Goal: Information Seeking & Learning: Check status

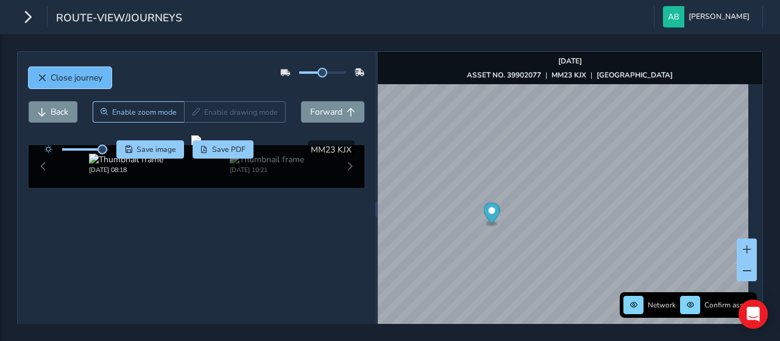
click at [57, 76] on span "Close journey" at bounding box center [77, 78] width 52 height 12
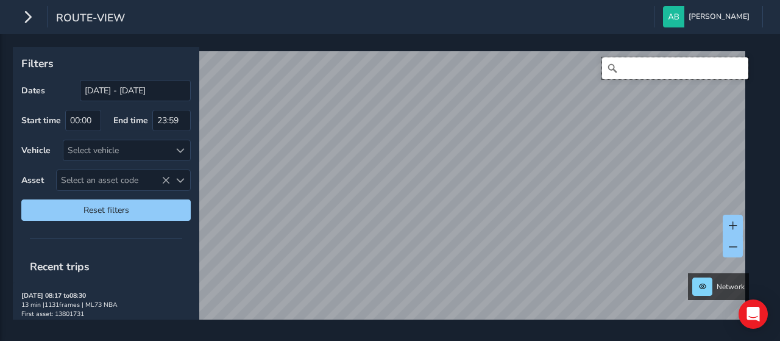
click at [645, 72] on input "Search" at bounding box center [675, 68] width 146 height 22
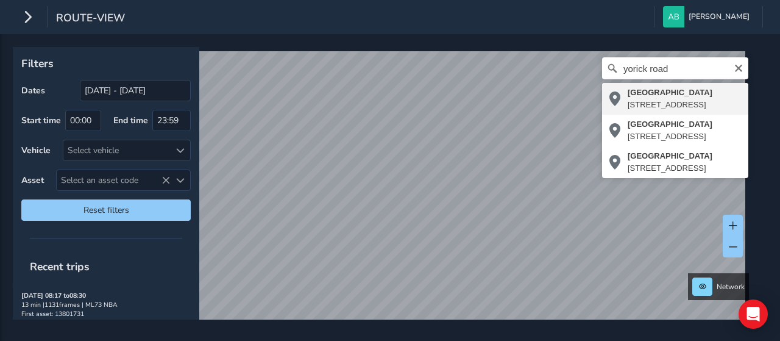
type input "[STREET_ADDRESS]"
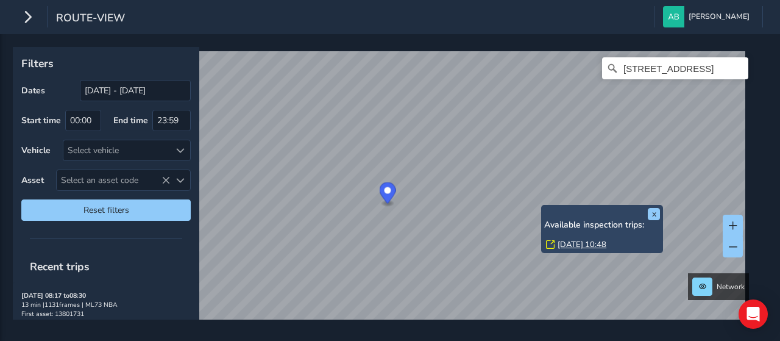
click at [545, 208] on div "x Available inspection trips: [GEOGRAPHIC_DATA][DATE] 10:48" at bounding box center [602, 229] width 116 height 42
click at [541, 208] on div "x Available inspection trips: [GEOGRAPHIC_DATA][DATE] 10:48" at bounding box center [602, 229] width 122 height 48
click at [570, 246] on link "[DATE] 10:48" at bounding box center [582, 244] width 49 height 11
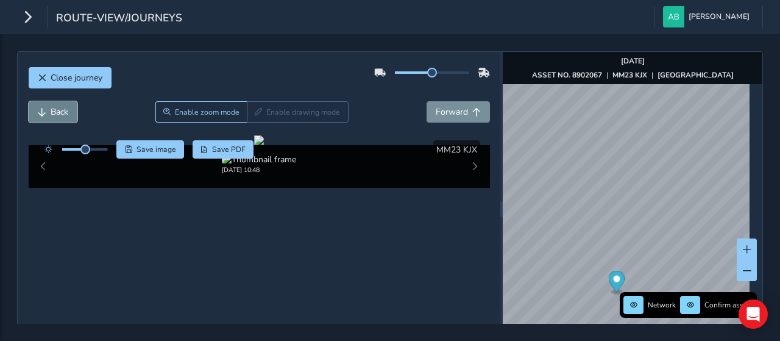
click at [38, 113] on span "Back" at bounding box center [42, 112] width 9 height 9
click at [38, 114] on span "Back" at bounding box center [42, 112] width 9 height 9
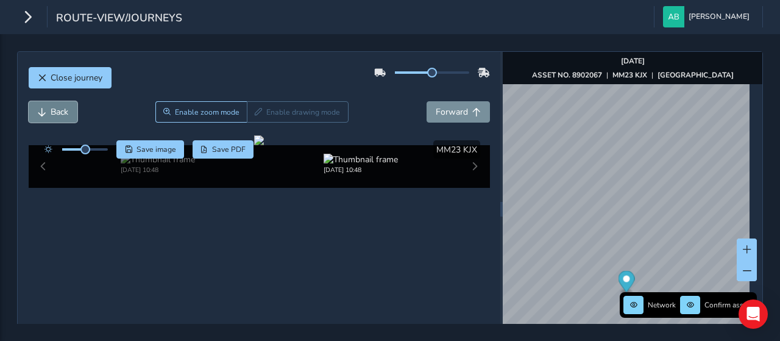
click at [38, 114] on span "Back" at bounding box center [42, 112] width 9 height 9
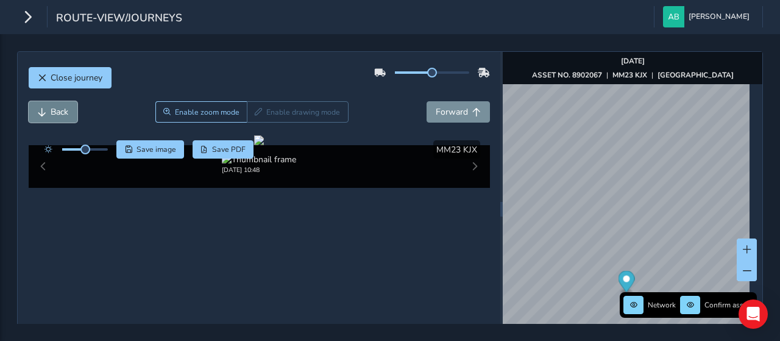
click at [38, 114] on span "Back" at bounding box center [42, 112] width 9 height 9
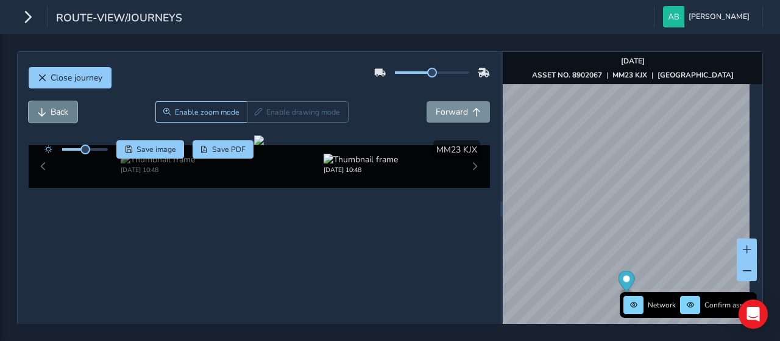
click at [38, 114] on span "Back" at bounding box center [42, 112] width 9 height 9
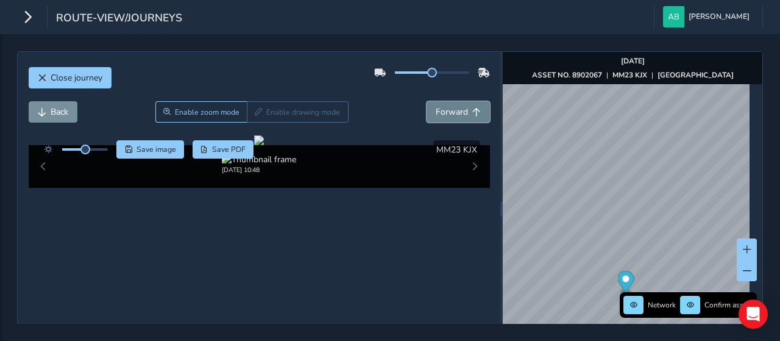
click at [447, 110] on span "Forward" at bounding box center [452, 112] width 32 height 12
click at [62, 108] on span "Back" at bounding box center [60, 112] width 18 height 12
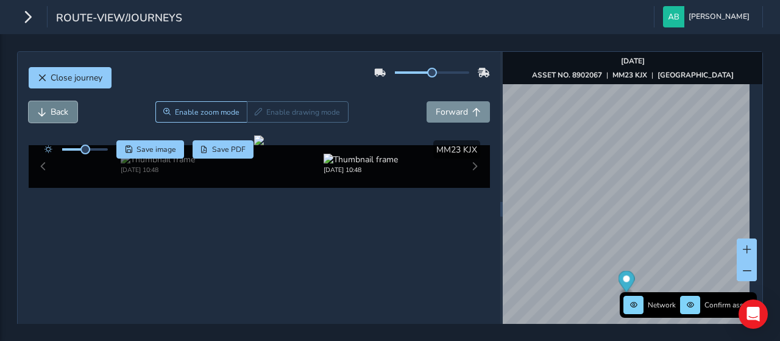
click at [62, 108] on span "Back" at bounding box center [60, 112] width 18 height 12
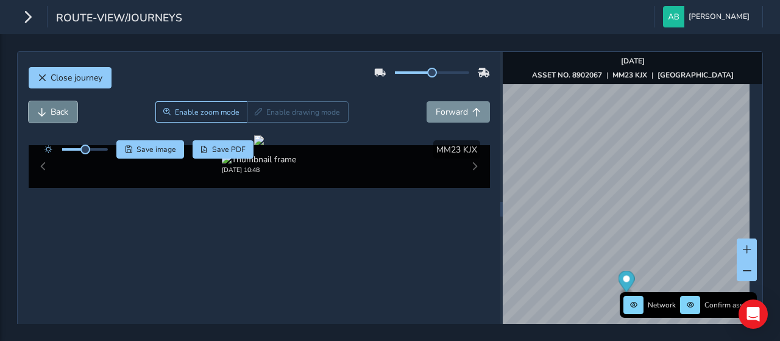
click at [54, 114] on span "Back" at bounding box center [60, 112] width 18 height 12
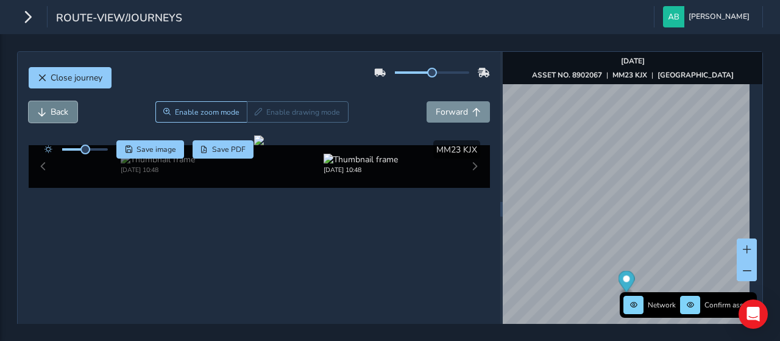
click at [54, 114] on span "Back" at bounding box center [60, 112] width 18 height 12
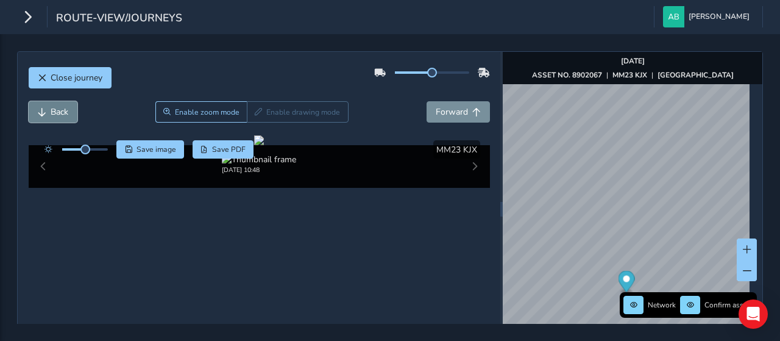
click at [54, 114] on span "Back" at bounding box center [60, 112] width 18 height 12
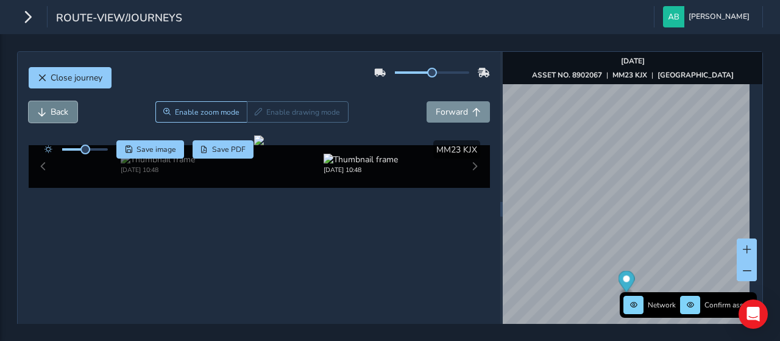
click at [54, 114] on span "Back" at bounding box center [60, 112] width 18 height 12
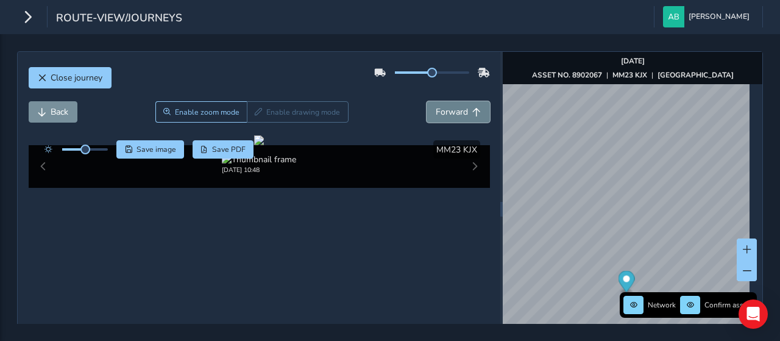
click at [439, 116] on button "Forward" at bounding box center [458, 111] width 63 height 21
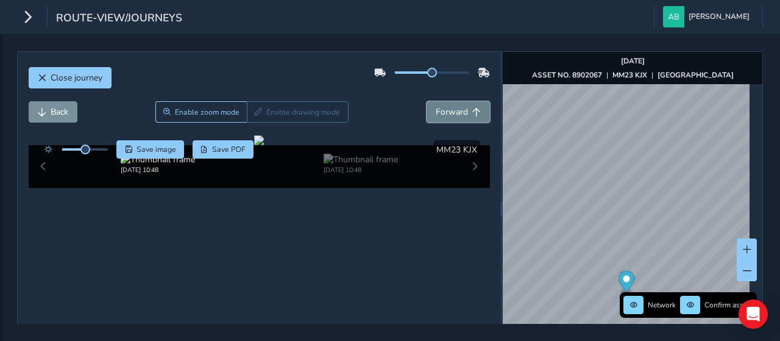
click at [441, 116] on span "Forward" at bounding box center [452, 112] width 32 height 12
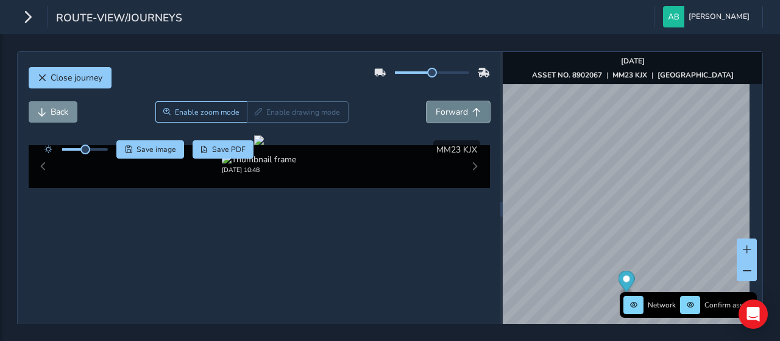
click at [441, 116] on span "Forward" at bounding box center [452, 112] width 32 height 12
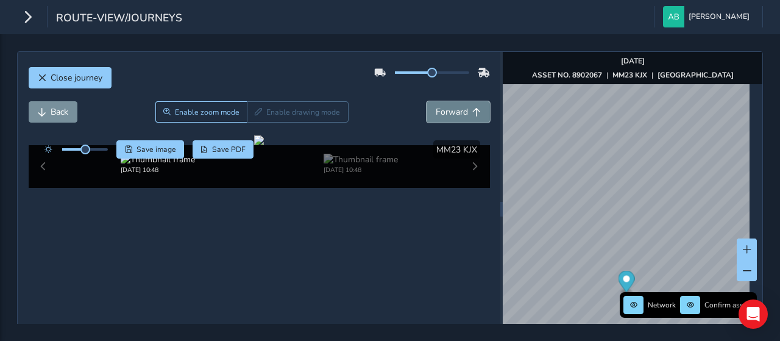
click at [441, 116] on span "Forward" at bounding box center [452, 112] width 32 height 12
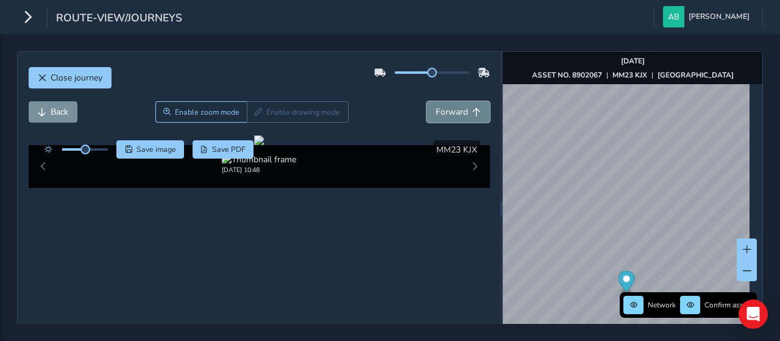
click at [441, 116] on span "Forward" at bounding box center [452, 112] width 32 height 12
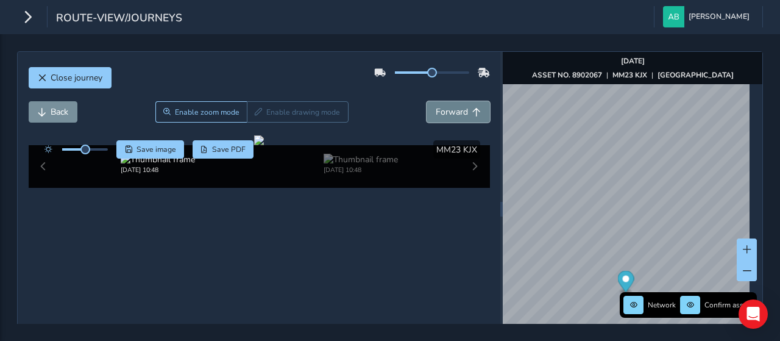
click at [441, 116] on span "Forward" at bounding box center [452, 112] width 32 height 12
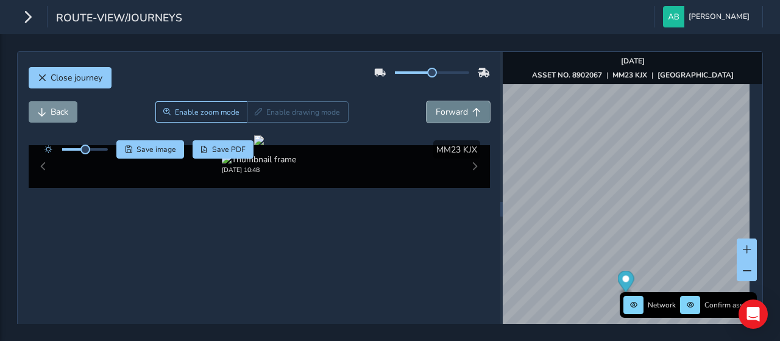
click at [441, 116] on span "Forward" at bounding box center [452, 112] width 32 height 12
click at [258, 145] on div at bounding box center [259, 140] width 10 height 10
click at [264, 145] on div at bounding box center [259, 140] width 10 height 10
click at [456, 106] on span "Forward" at bounding box center [452, 112] width 32 height 12
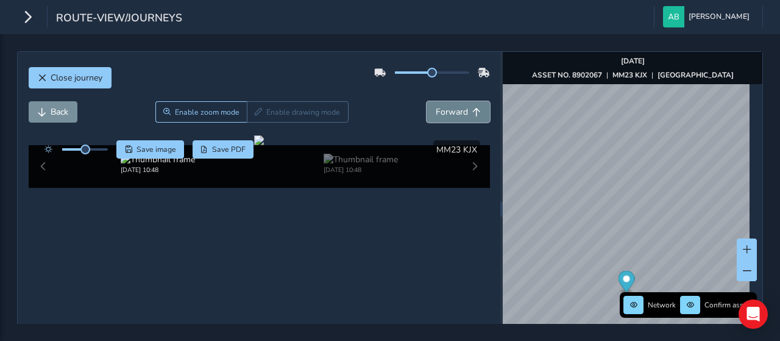
click at [456, 106] on span "Forward" at bounding box center [452, 112] width 32 height 12
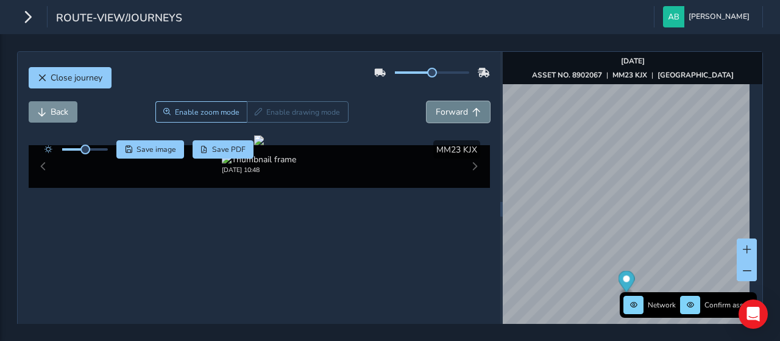
click at [456, 106] on span "Forward" at bounding box center [452, 112] width 32 height 12
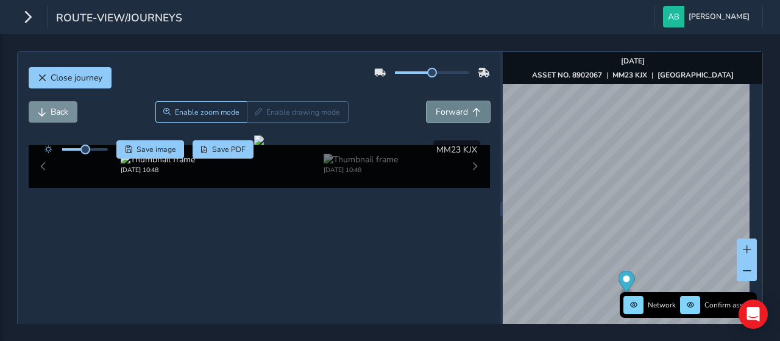
click at [456, 106] on span "Forward" at bounding box center [452, 112] width 32 height 12
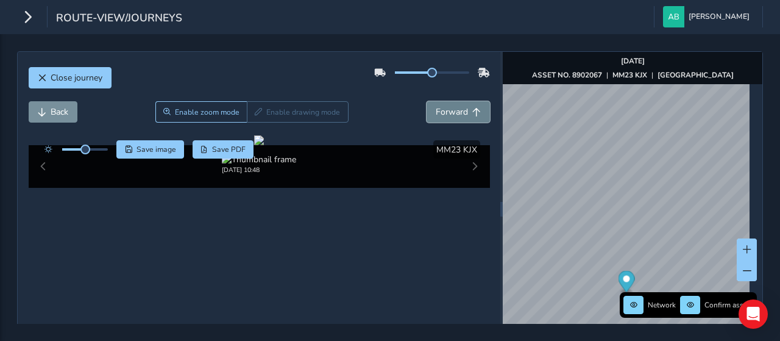
click at [456, 106] on span "Forward" at bounding box center [452, 112] width 32 height 12
click at [65, 113] on span "Back" at bounding box center [60, 112] width 18 height 12
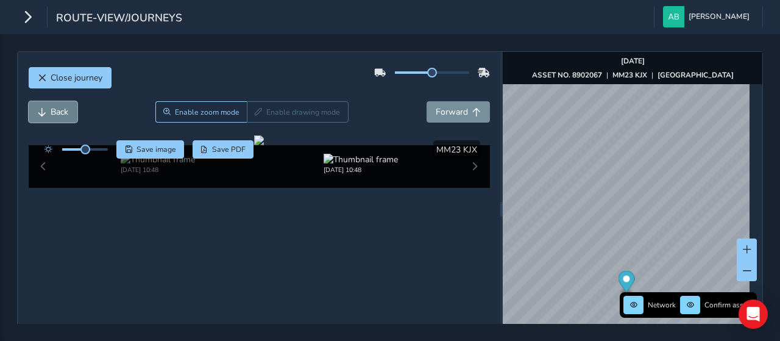
click at [65, 113] on span "Back" at bounding box center [60, 112] width 18 height 12
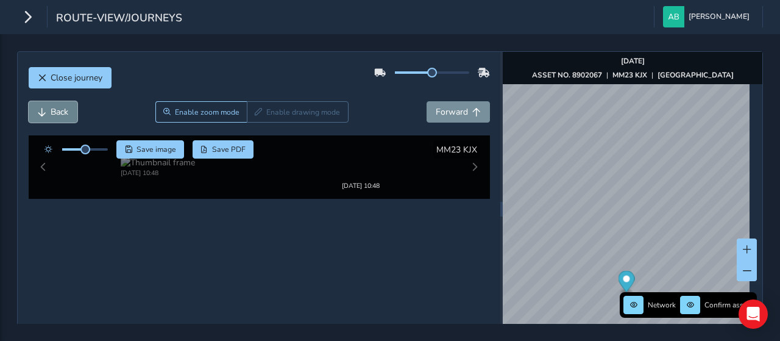
click at [65, 113] on span "Back" at bounding box center [60, 112] width 18 height 12
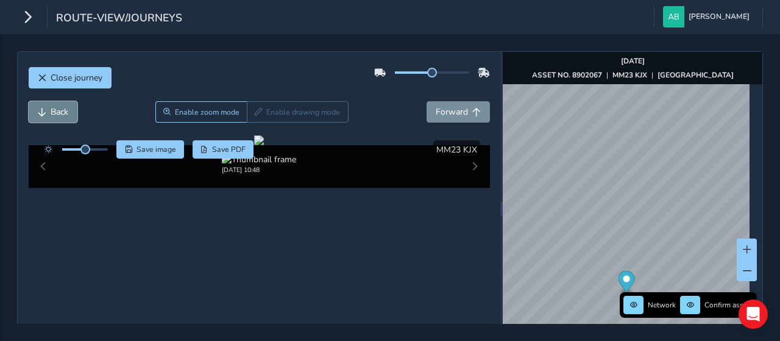
click at [56, 110] on span "Back" at bounding box center [60, 112] width 18 height 12
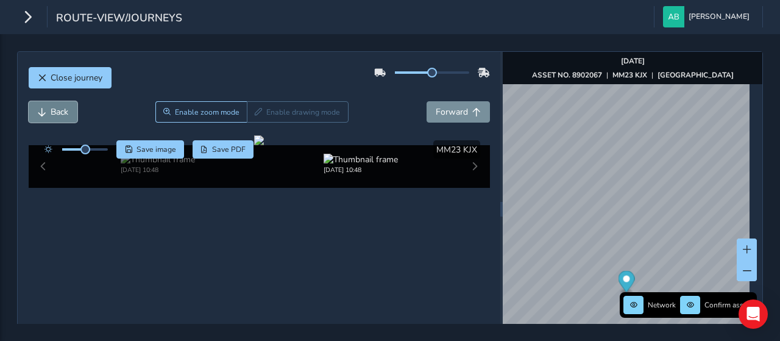
click at [55, 110] on span "Back" at bounding box center [60, 112] width 18 height 12
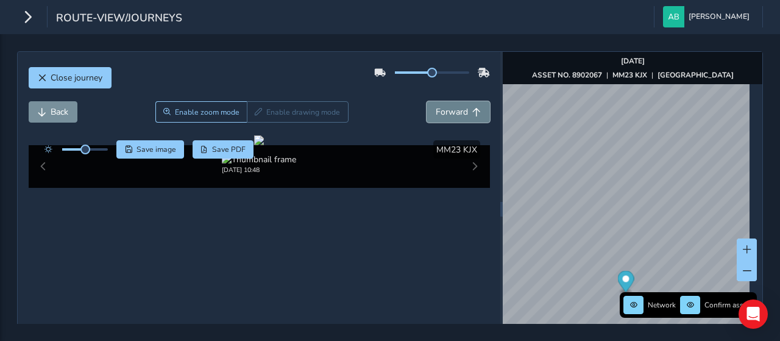
click at [439, 110] on span "Forward" at bounding box center [452, 112] width 32 height 12
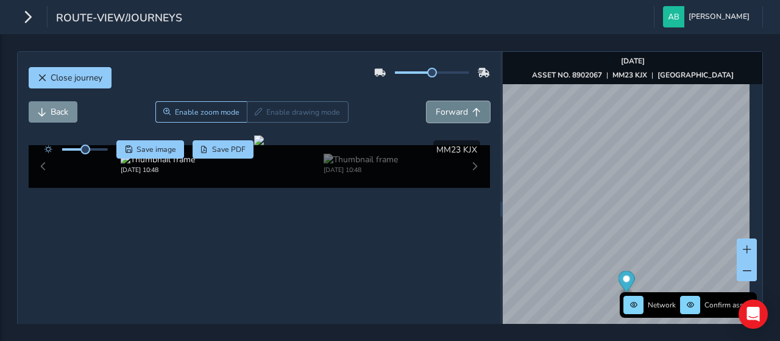
click at [439, 110] on span "Forward" at bounding box center [452, 112] width 32 height 12
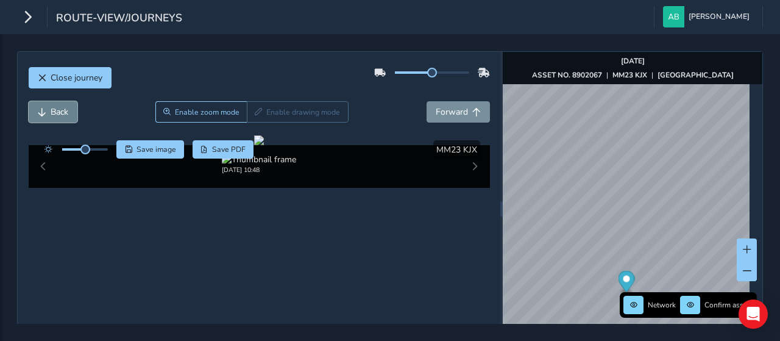
click at [73, 108] on button "Back" at bounding box center [53, 111] width 49 height 21
click at [456, 113] on span "Forward" at bounding box center [452, 112] width 32 height 12
click at [69, 109] on button "Back" at bounding box center [53, 111] width 49 height 21
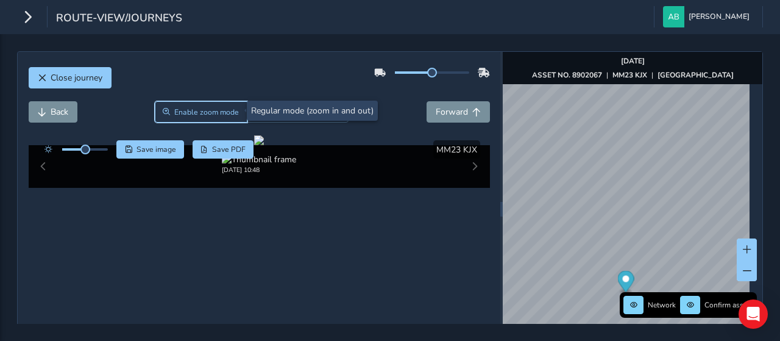
click at [186, 110] on span "Enable zoom mode" at bounding box center [206, 112] width 65 height 10
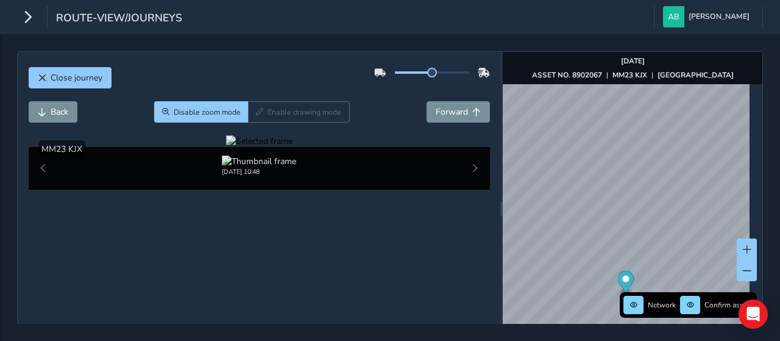
click at [226, 147] on div at bounding box center [259, 141] width 66 height 12
click at [441, 113] on span "Forward" at bounding box center [452, 112] width 32 height 12
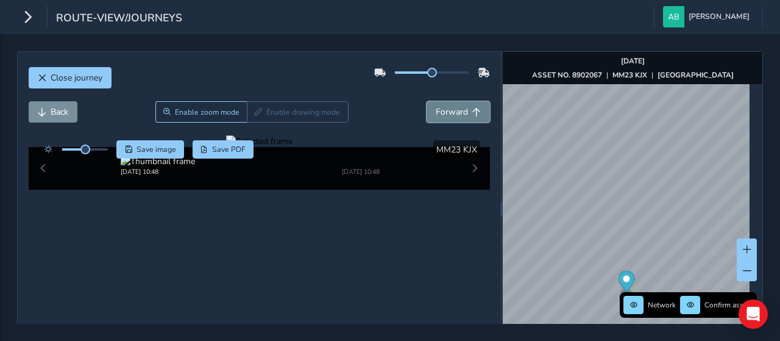
click at [440, 113] on span "Forward" at bounding box center [452, 112] width 32 height 12
click at [438, 114] on span "Forward" at bounding box center [452, 112] width 32 height 12
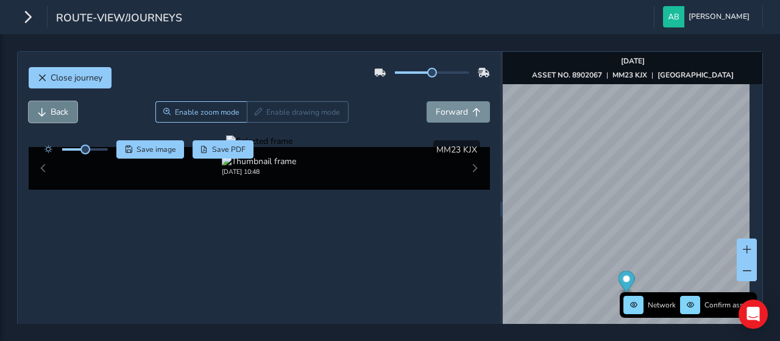
click at [54, 112] on span "Back" at bounding box center [60, 112] width 18 height 12
click at [445, 116] on span "Forward" at bounding box center [452, 112] width 32 height 12
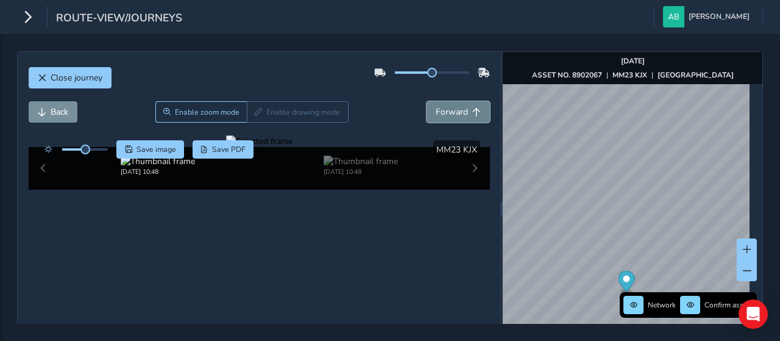
click at [445, 116] on span "Forward" at bounding box center [452, 112] width 32 height 12
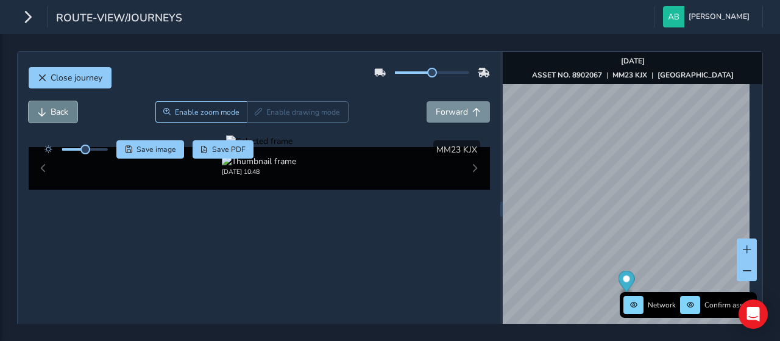
click at [61, 112] on span "Back" at bounding box center [60, 112] width 18 height 12
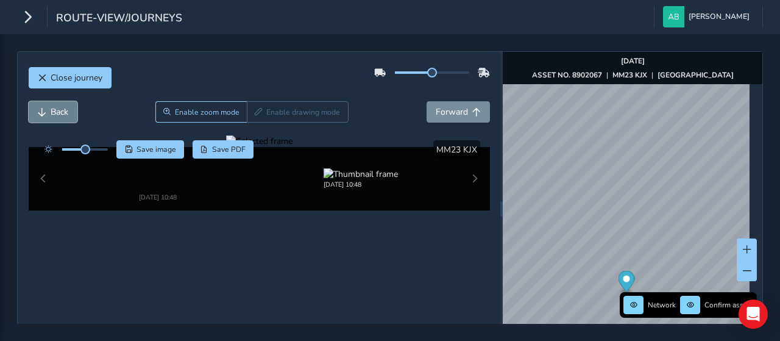
click at [58, 112] on span "Back" at bounding box center [60, 112] width 18 height 12
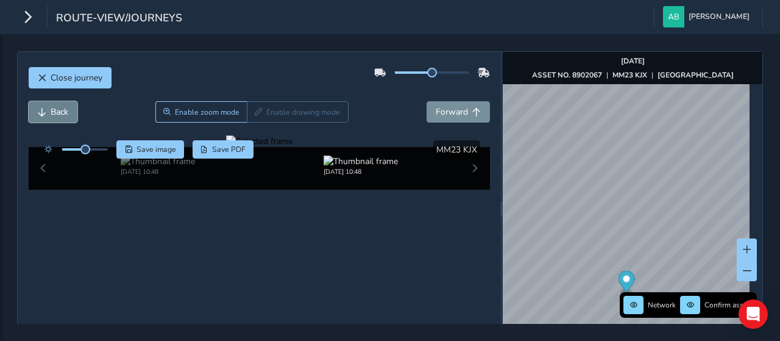
click at [58, 112] on span "Back" at bounding box center [60, 112] width 18 height 12
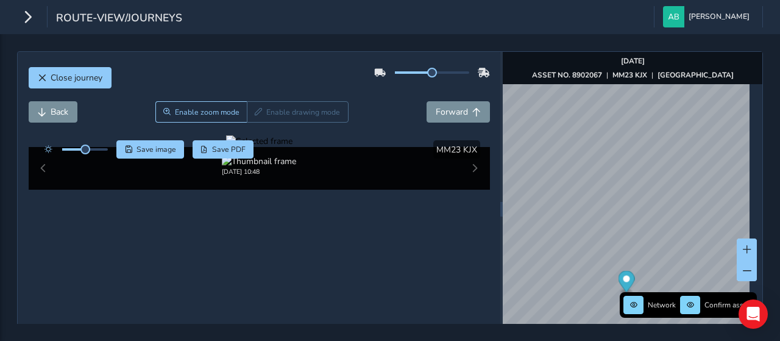
click at [54, 121] on div "Back Enable zoom mode Enable drawing mode Forward" at bounding box center [259, 118] width 461 height 34
click at [69, 116] on button "Back" at bounding box center [53, 111] width 49 height 21
click at [449, 112] on span "Forward" at bounding box center [452, 112] width 32 height 12
drag, startPoint x: 90, startPoint y: 149, endPoint x: 99, endPoint y: 149, distance: 9.2
click at [99, 149] on span at bounding box center [98, 149] width 10 height 10
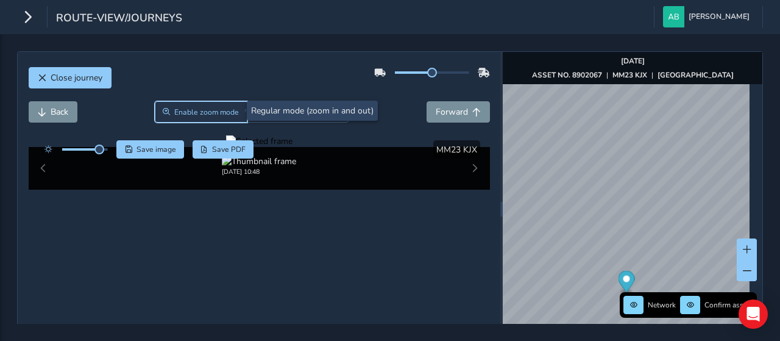
click at [196, 107] on span "Enable zoom mode" at bounding box center [206, 112] width 65 height 10
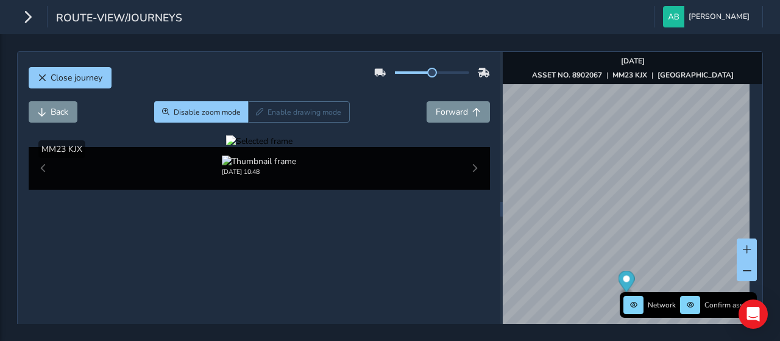
click at [226, 147] on div at bounding box center [259, 141] width 66 height 12
drag, startPoint x: 151, startPoint y: 231, endPoint x: 149, endPoint y: 277, distance: 45.7
click at [149, 277] on img at bounding box center [759, 221] width 1755 height 987
click at [57, 113] on span "Back" at bounding box center [60, 112] width 18 height 12
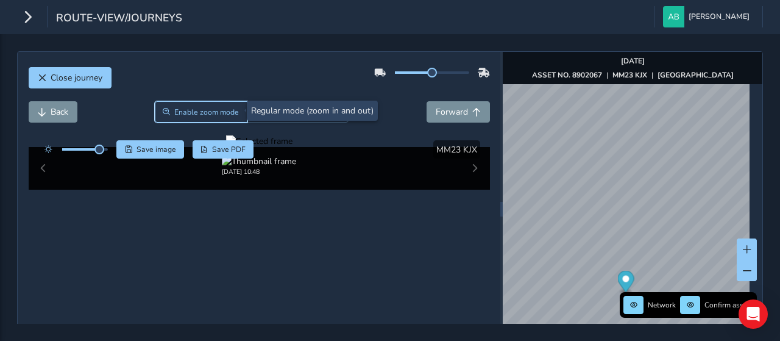
click at [202, 109] on span "Enable zoom mode" at bounding box center [206, 112] width 65 height 10
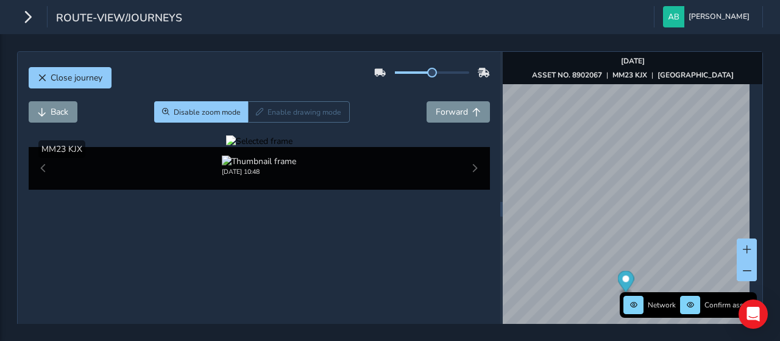
click at [226, 147] on div at bounding box center [259, 141] width 66 height 12
drag, startPoint x: 253, startPoint y: 270, endPoint x: 151, endPoint y: 248, distance: 104.7
click at [151, 248] on img at bounding box center [752, 303] width 1755 height 987
click at [451, 107] on span "Forward" at bounding box center [452, 112] width 32 height 12
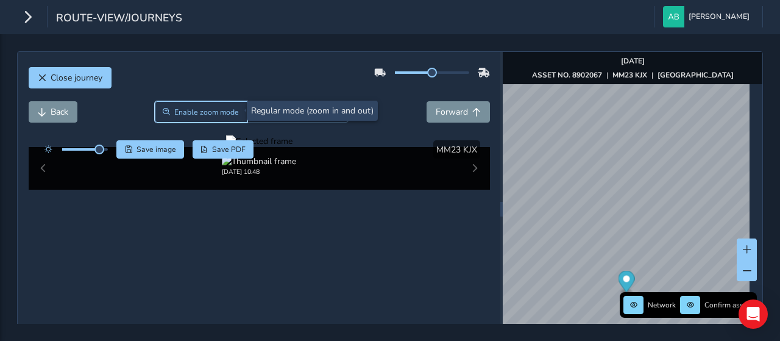
click at [194, 110] on span "Enable zoom mode" at bounding box center [206, 112] width 65 height 10
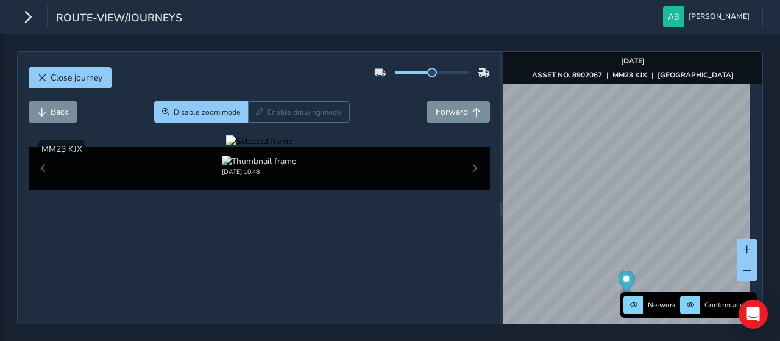
click at [226, 147] on div at bounding box center [259, 141] width 66 height 12
drag, startPoint x: 154, startPoint y: 243, endPoint x: 149, endPoint y: 193, distance: 50.8
drag, startPoint x: 227, startPoint y: 263, endPoint x: 285, endPoint y: 264, distance: 57.9
click at [285, 147] on div at bounding box center [259, 141] width 66 height 12
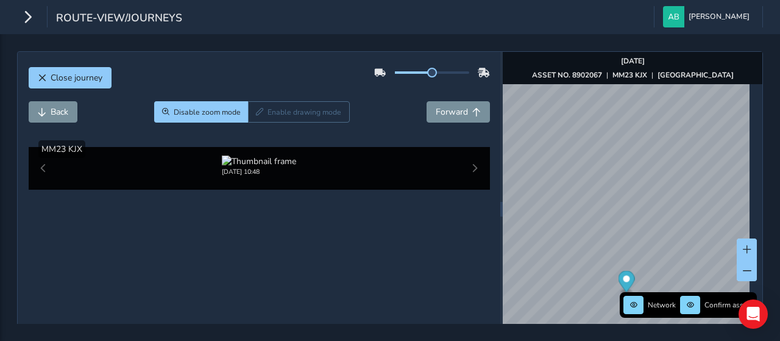
drag, startPoint x: 241, startPoint y: 258, endPoint x: 311, endPoint y: 252, distance: 70.9
click at [311, 252] on img at bounding box center [295, 293] width 1755 height 987
drag, startPoint x: 238, startPoint y: 244, endPoint x: 269, endPoint y: 239, distance: 31.4
click at [239, 147] on div at bounding box center [259, 141] width 66 height 12
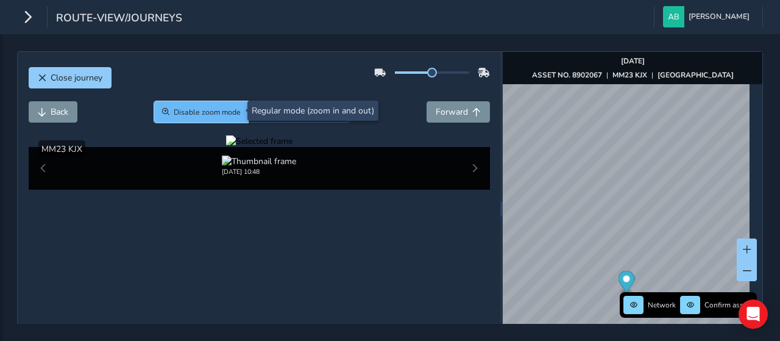
click at [200, 114] on span "Disable zoom mode" at bounding box center [207, 112] width 67 height 10
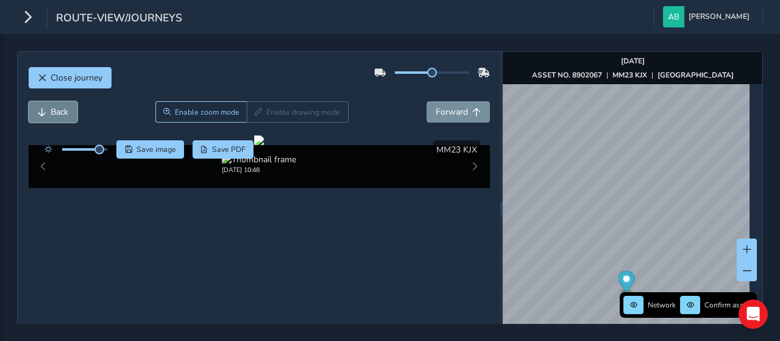
click at [56, 112] on span "Back" at bounding box center [60, 112] width 18 height 12
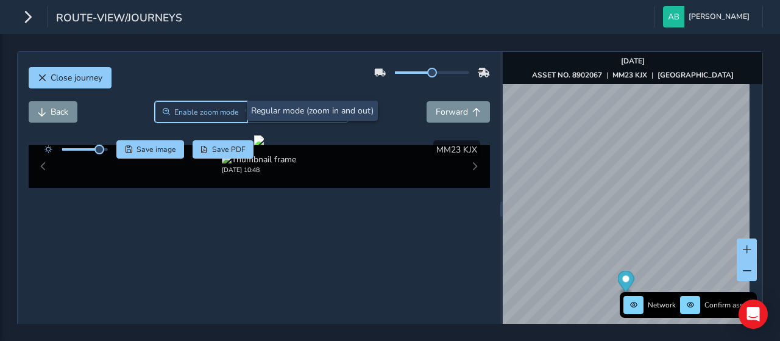
click at [191, 107] on span "Enable zoom mode" at bounding box center [206, 112] width 65 height 10
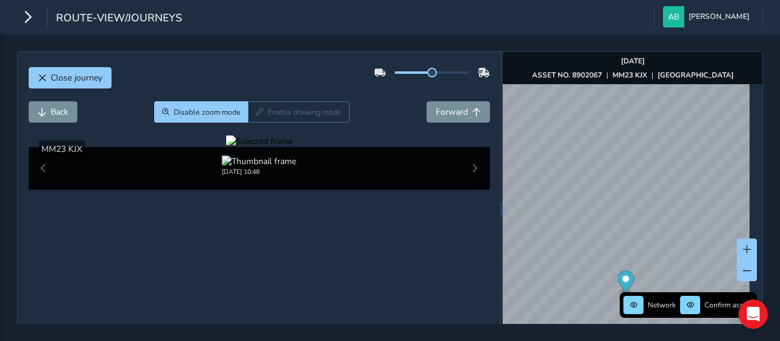
click at [226, 147] on div at bounding box center [259, 141] width 66 height 12
click at [269, 147] on div at bounding box center [259, 141] width 66 height 12
click at [449, 108] on span "Forward" at bounding box center [452, 112] width 32 height 12
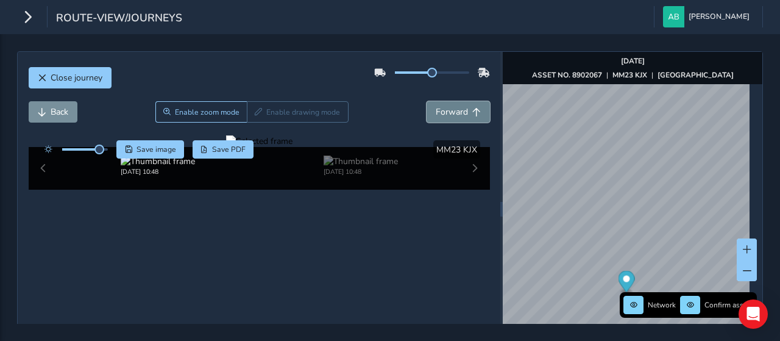
click at [449, 108] on span "Forward" at bounding box center [452, 112] width 32 height 12
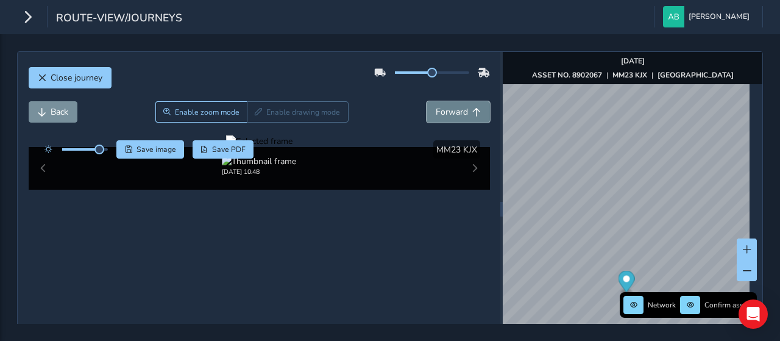
click at [449, 108] on span "Forward" at bounding box center [452, 112] width 32 height 12
drag, startPoint x: 218, startPoint y: 241, endPoint x: 366, endPoint y: 214, distance: 150.5
click at [292, 147] on div at bounding box center [259, 141] width 66 height 12
click at [163, 332] on div "Close journey Back Enable zoom mode Enable drawing mode Forward Click and Drag …" at bounding box center [390, 187] width 780 height 307
click at [52, 112] on span "Back" at bounding box center [60, 112] width 18 height 12
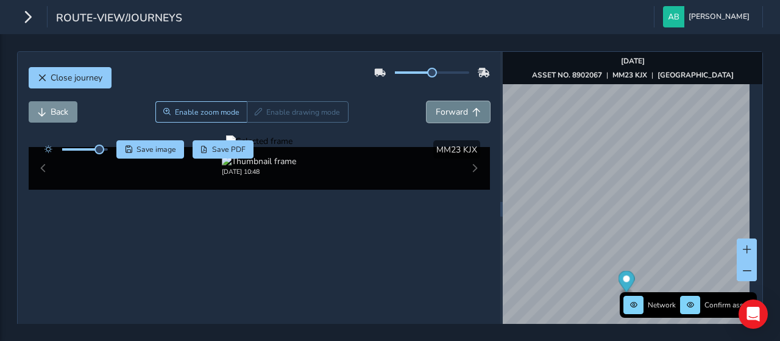
click at [458, 108] on span "Forward" at bounding box center [452, 112] width 32 height 12
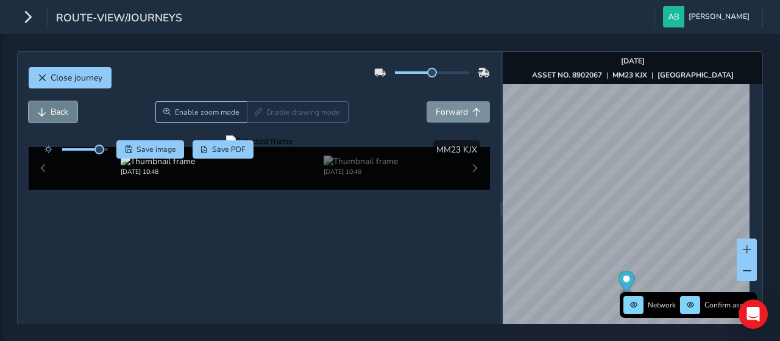
click at [41, 112] on span "Back" at bounding box center [42, 112] width 9 height 9
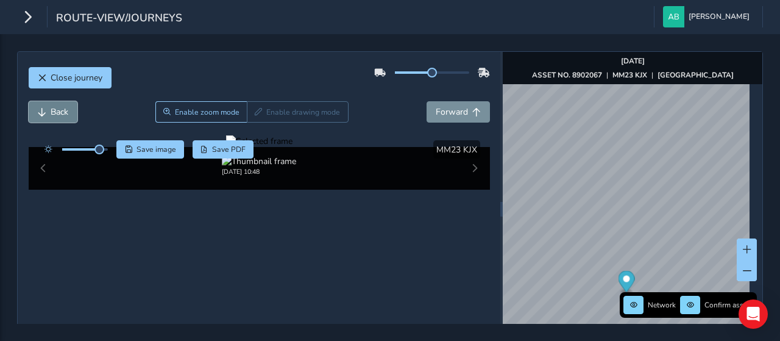
click at [46, 112] on button "Back" at bounding box center [53, 111] width 49 height 21
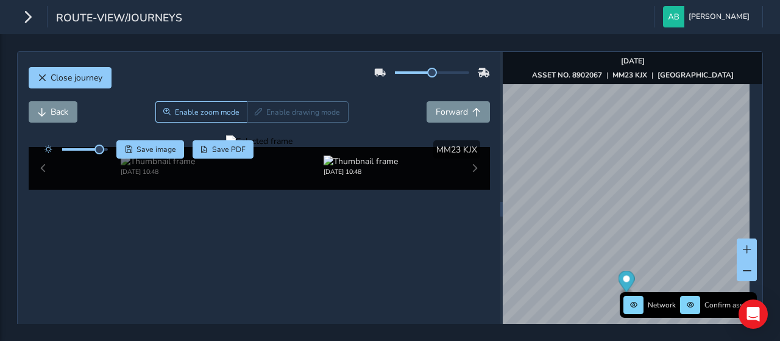
click at [226, 147] on div at bounding box center [259, 141] width 66 height 12
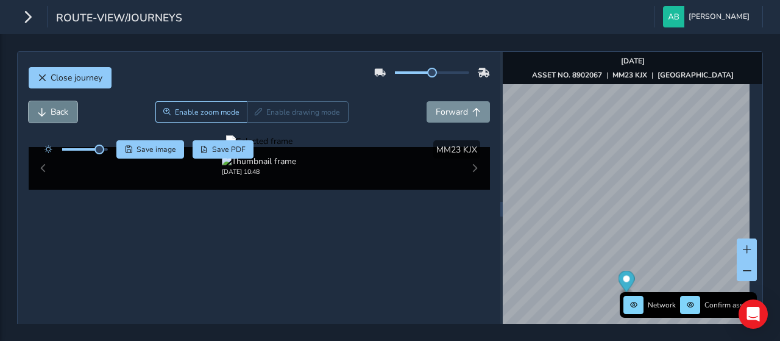
click at [48, 102] on button "Back" at bounding box center [53, 111] width 49 height 21
click at [54, 112] on span "Back" at bounding box center [60, 112] width 18 height 12
click at [49, 110] on button "Back" at bounding box center [53, 111] width 49 height 21
click at [449, 111] on span "Forward" at bounding box center [452, 112] width 32 height 12
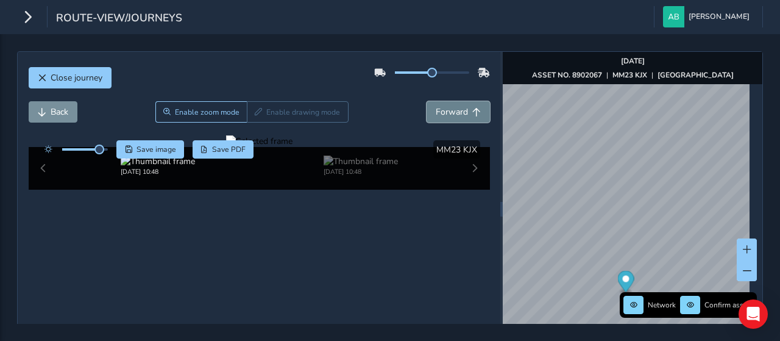
click at [449, 111] on span "Forward" at bounding box center [452, 112] width 32 height 12
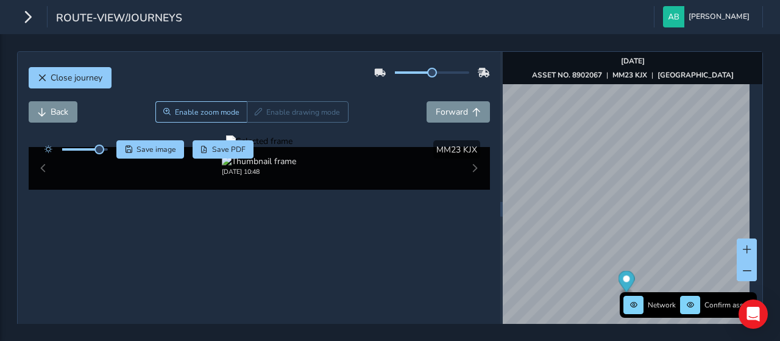
drag, startPoint x: 222, startPoint y: 233, endPoint x: 238, endPoint y: 228, distance: 17.3
click at [238, 147] on div at bounding box center [259, 141] width 66 height 12
click at [49, 111] on button "Back" at bounding box center [53, 111] width 49 height 21
click at [47, 115] on button "Back" at bounding box center [53, 111] width 49 height 21
click at [443, 113] on span "Forward" at bounding box center [452, 112] width 32 height 12
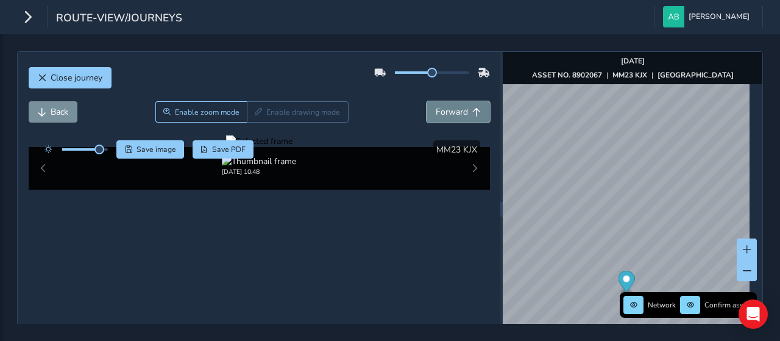
click at [447, 111] on span "Forward" at bounding box center [452, 112] width 32 height 12
click at [447, 112] on span "Forward" at bounding box center [452, 112] width 32 height 12
click at [55, 110] on span "Back" at bounding box center [60, 112] width 18 height 12
click at [56, 110] on span "Back" at bounding box center [60, 112] width 18 height 12
click at [65, 77] on span "Close journey" at bounding box center [77, 78] width 52 height 12
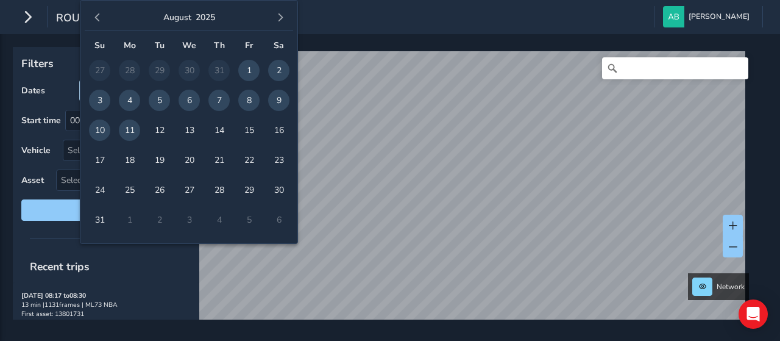
click at [118, 91] on body "route-view [PERSON_NAME] Colour Scheme: Dark Dim Light Logout Filters Dates [DA…" at bounding box center [390, 170] width 780 height 341
click at [97, 16] on span "button" at bounding box center [97, 17] width 9 height 9
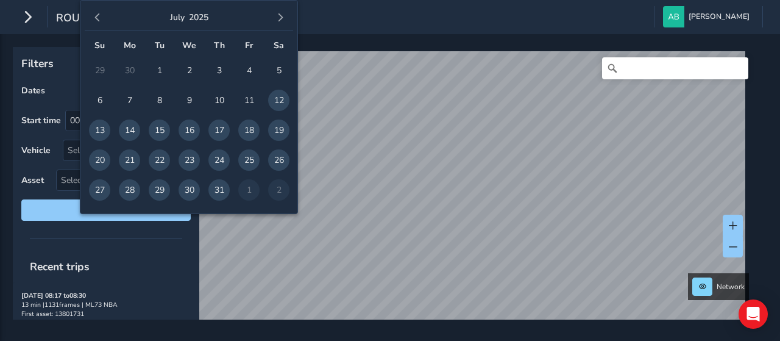
click at [98, 18] on span "button" at bounding box center [97, 17] width 9 height 9
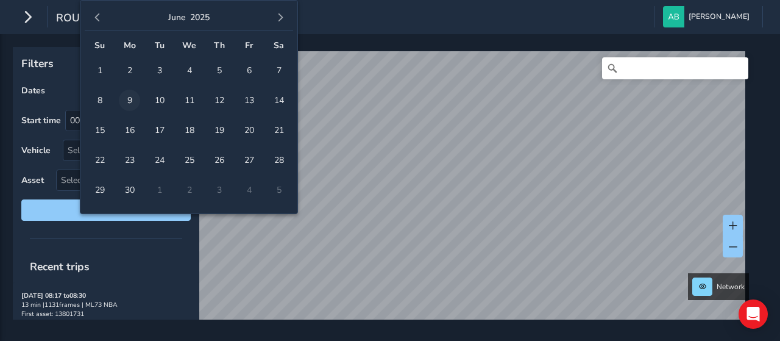
click at [130, 102] on span "9" at bounding box center [129, 100] width 21 height 21
click at [283, 18] on span "button" at bounding box center [280, 17] width 9 height 9
click at [282, 23] on button "button" at bounding box center [280, 17] width 17 height 17
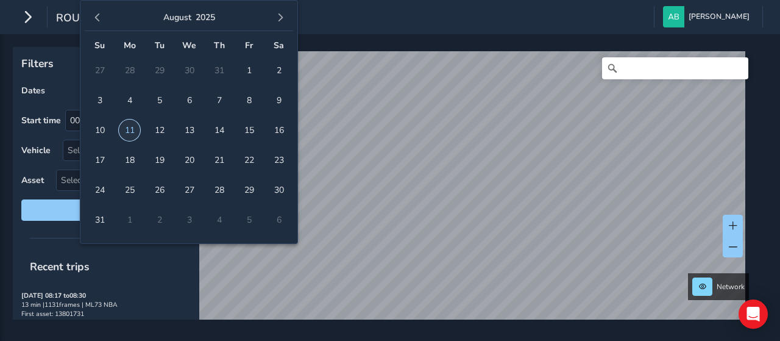
click at [133, 128] on span "11" at bounding box center [129, 129] width 21 height 21
type input "[DATE] - [DATE]"
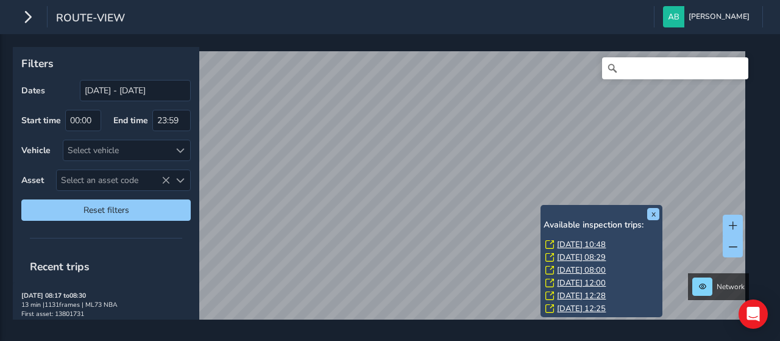
click at [585, 257] on link "[DATE] 08:29" at bounding box center [581, 257] width 49 height 11
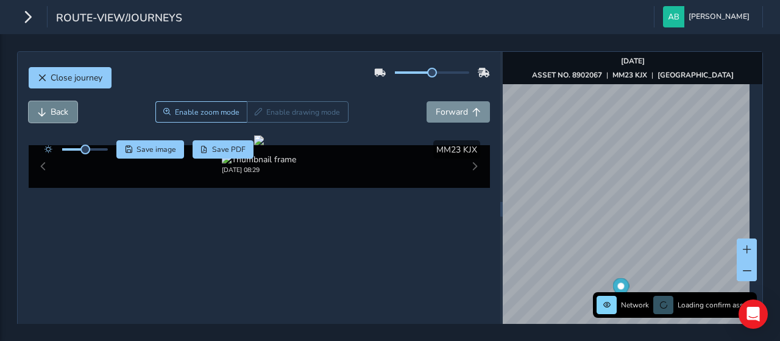
click at [55, 112] on span "Back" at bounding box center [60, 112] width 18 height 12
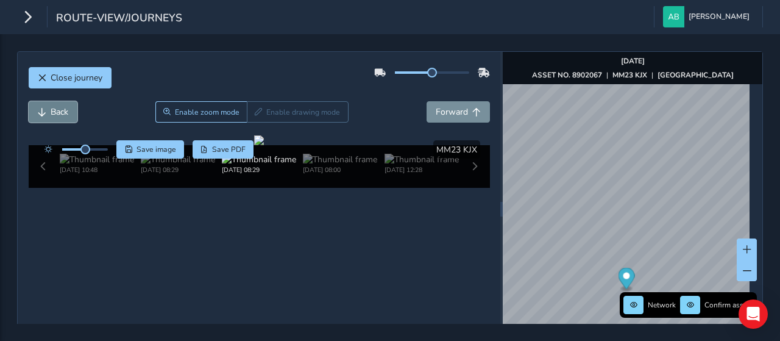
click at [54, 114] on span "Back" at bounding box center [60, 112] width 18 height 12
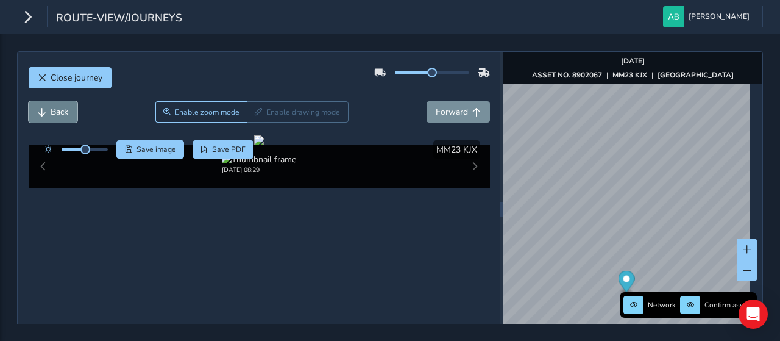
click at [54, 118] on button "Back" at bounding box center [53, 111] width 49 height 21
drag, startPoint x: 85, startPoint y: 147, endPoint x: 115, endPoint y: 151, distance: 30.1
click at [115, 151] on div "Save image Save PDF" at bounding box center [146, 149] width 216 height 18
click at [55, 110] on span "Back" at bounding box center [60, 112] width 18 height 12
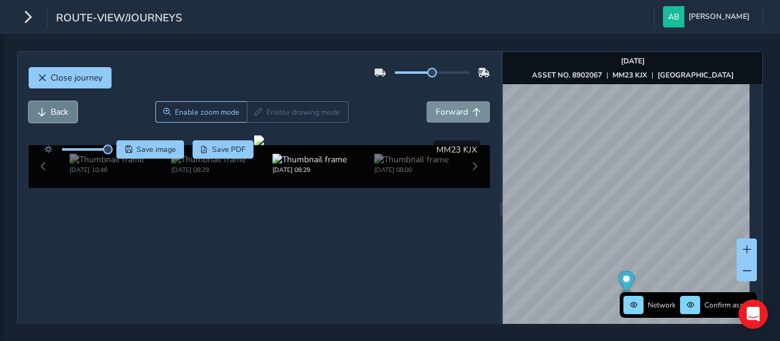
click at [55, 110] on span "Back" at bounding box center [60, 112] width 18 height 12
drag, startPoint x: 456, startPoint y: 112, endPoint x: 452, endPoint y: 104, distance: 8.8
click at [453, 106] on span "Forward" at bounding box center [452, 112] width 32 height 12
click at [62, 111] on span "Back" at bounding box center [60, 112] width 18 height 12
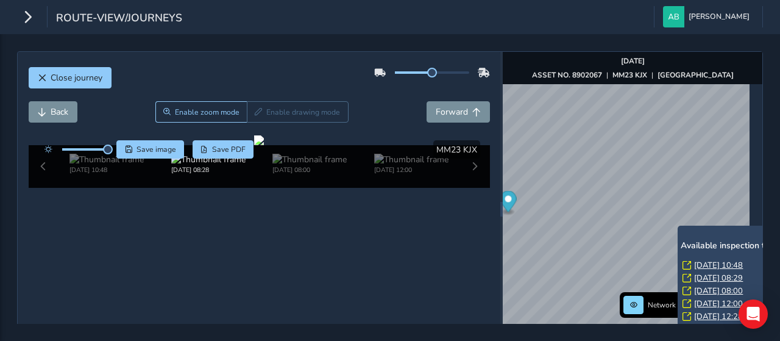
click at [697, 303] on link "[DATE] 12:00" at bounding box center [718, 303] width 49 height 11
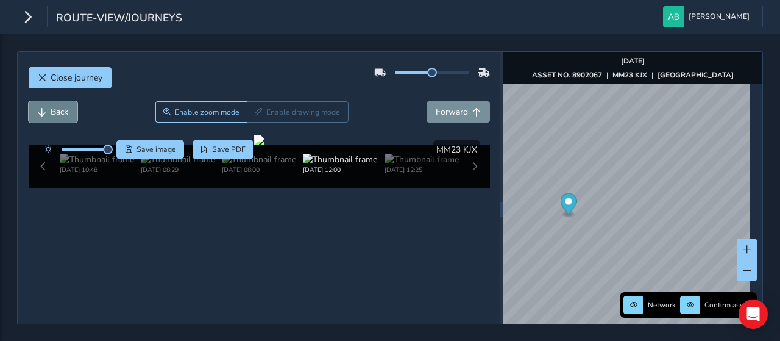
click at [65, 114] on span "Back" at bounding box center [60, 112] width 18 height 12
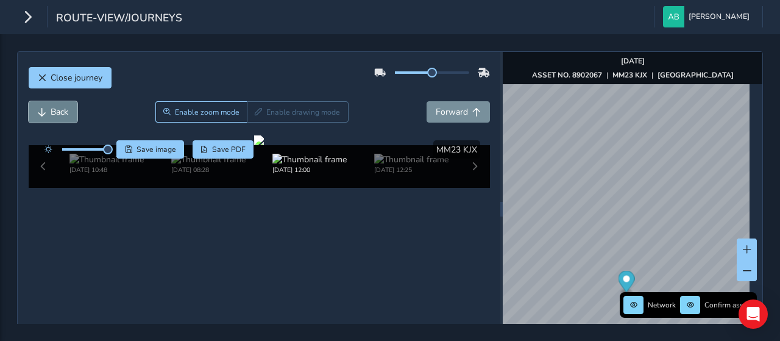
click at [67, 115] on span "Back" at bounding box center [60, 112] width 18 height 12
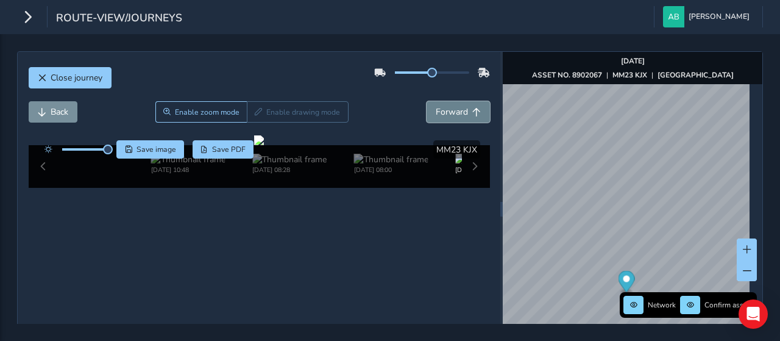
click at [451, 112] on span "Forward" at bounding box center [452, 112] width 32 height 12
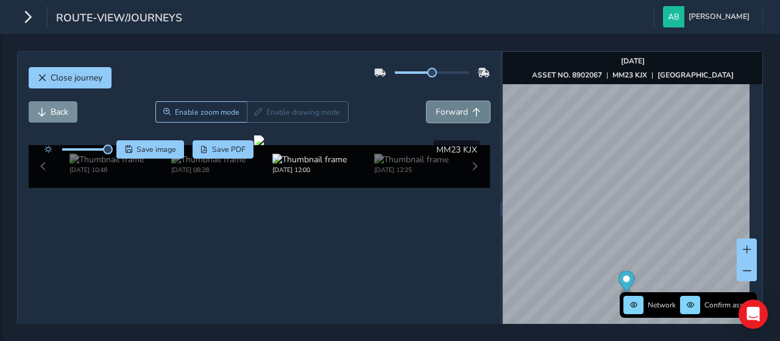
click at [451, 112] on span "Forward" at bounding box center [452, 112] width 32 height 12
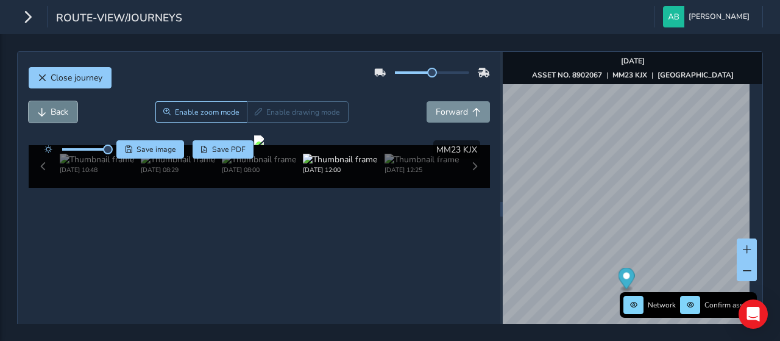
click at [54, 112] on span "Back" at bounding box center [60, 112] width 18 height 12
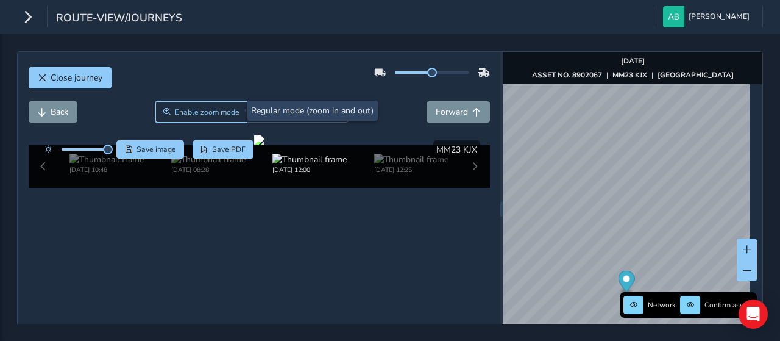
drag, startPoint x: 196, startPoint y: 115, endPoint x: 171, endPoint y: 128, distance: 28.9
click at [196, 115] on span "Enable zoom mode" at bounding box center [207, 112] width 65 height 10
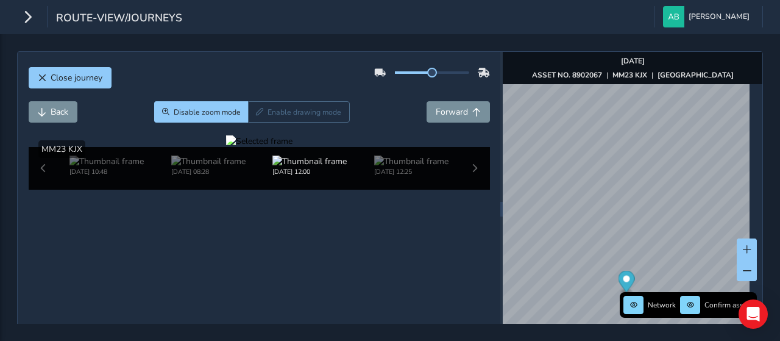
click at [226, 147] on div at bounding box center [259, 141] width 66 height 12
drag, startPoint x: 116, startPoint y: 250, endPoint x: 69, endPoint y: 256, distance: 46.6
click at [58, 109] on span "Back" at bounding box center [60, 112] width 18 height 12
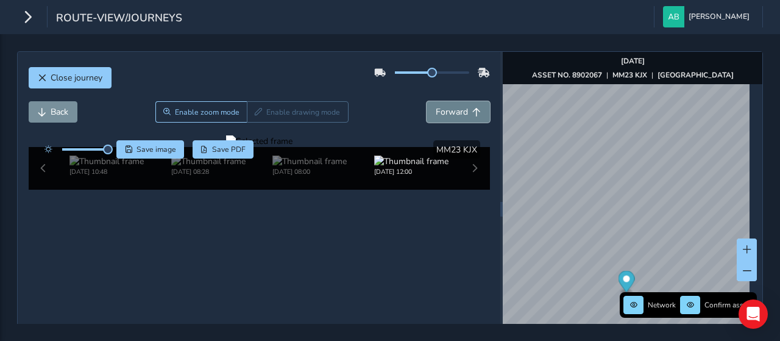
click at [444, 108] on span "Forward" at bounding box center [452, 112] width 32 height 12
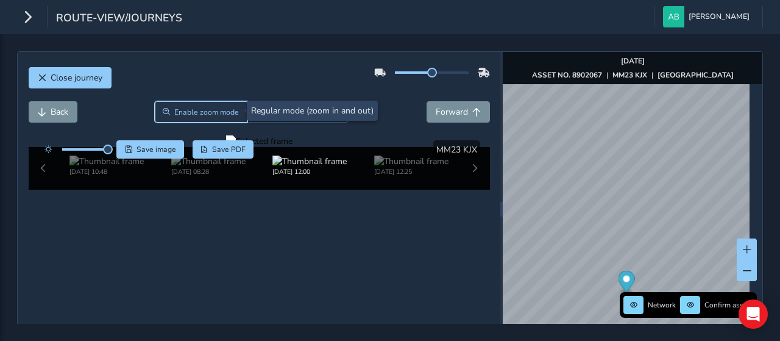
click at [198, 108] on span "Enable zoom mode" at bounding box center [206, 112] width 65 height 10
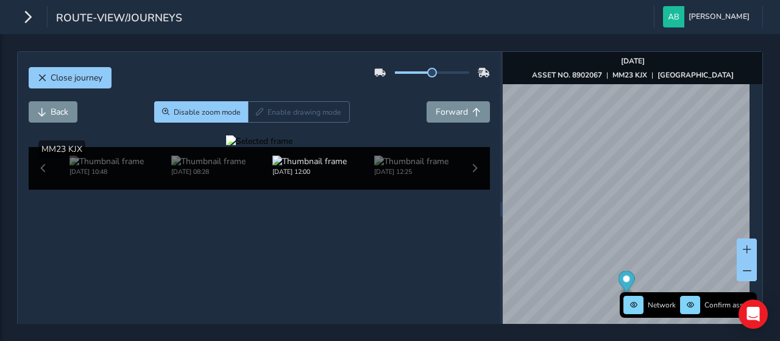
click at [226, 147] on div at bounding box center [259, 141] width 66 height 12
drag, startPoint x: 219, startPoint y: 242, endPoint x: 278, endPoint y: 227, distance: 60.9
click at [278, 147] on div at bounding box center [259, 141] width 66 height 12
drag, startPoint x: 218, startPoint y: 230, endPoint x: 232, endPoint y: 221, distance: 16.4
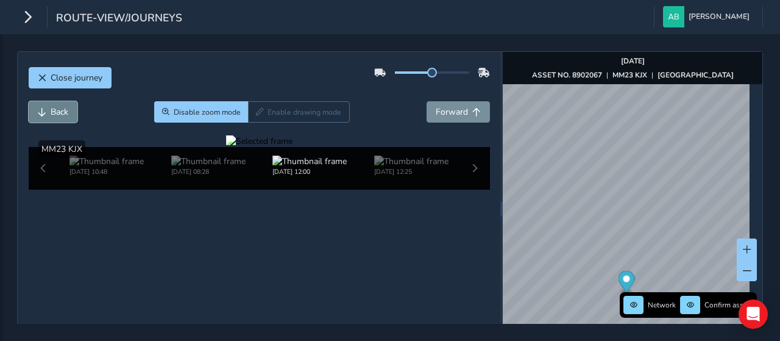
click at [51, 110] on span "Back" at bounding box center [60, 112] width 18 height 12
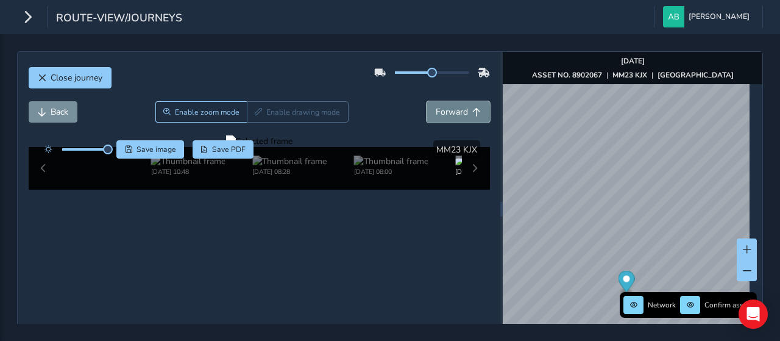
click at [447, 111] on span "Forward" at bounding box center [452, 112] width 32 height 12
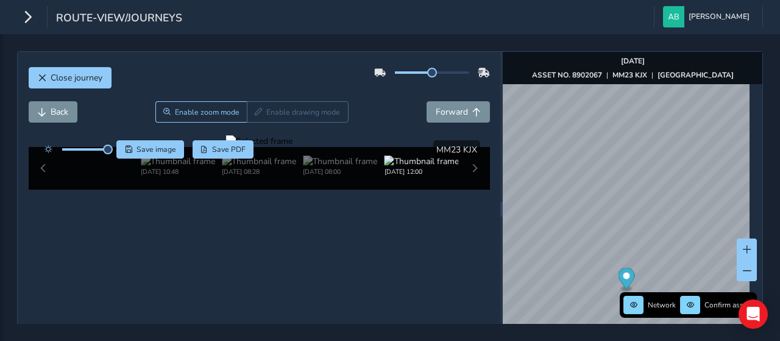
click at [290, 147] on div at bounding box center [259, 141] width 66 height 12
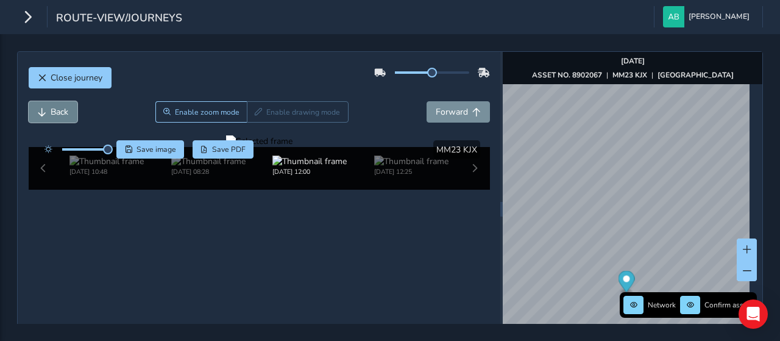
click at [55, 113] on span "Back" at bounding box center [60, 112] width 18 height 12
click at [292, 147] on div at bounding box center [259, 141] width 66 height 12
